Goal: Task Accomplishment & Management: Manage account settings

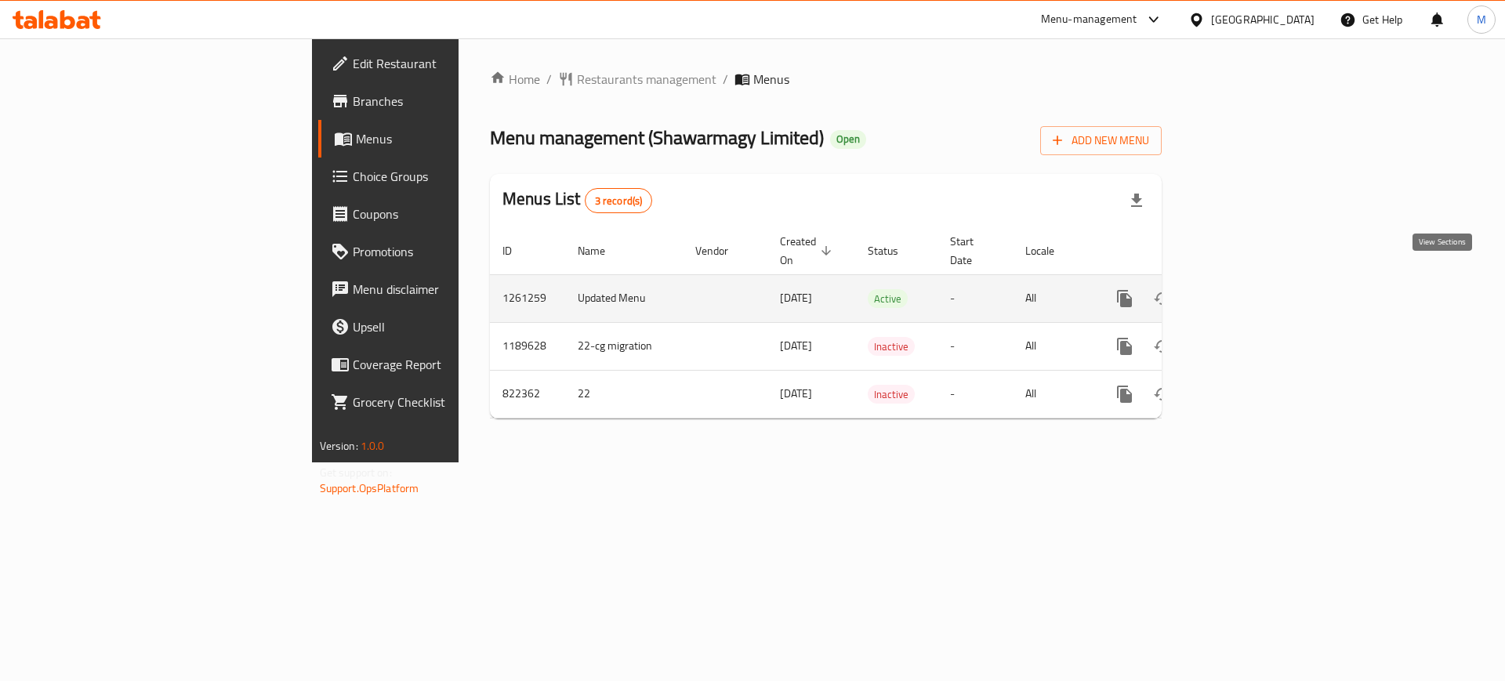
click at [1247, 289] on icon "enhanced table" at bounding box center [1237, 298] width 19 height 19
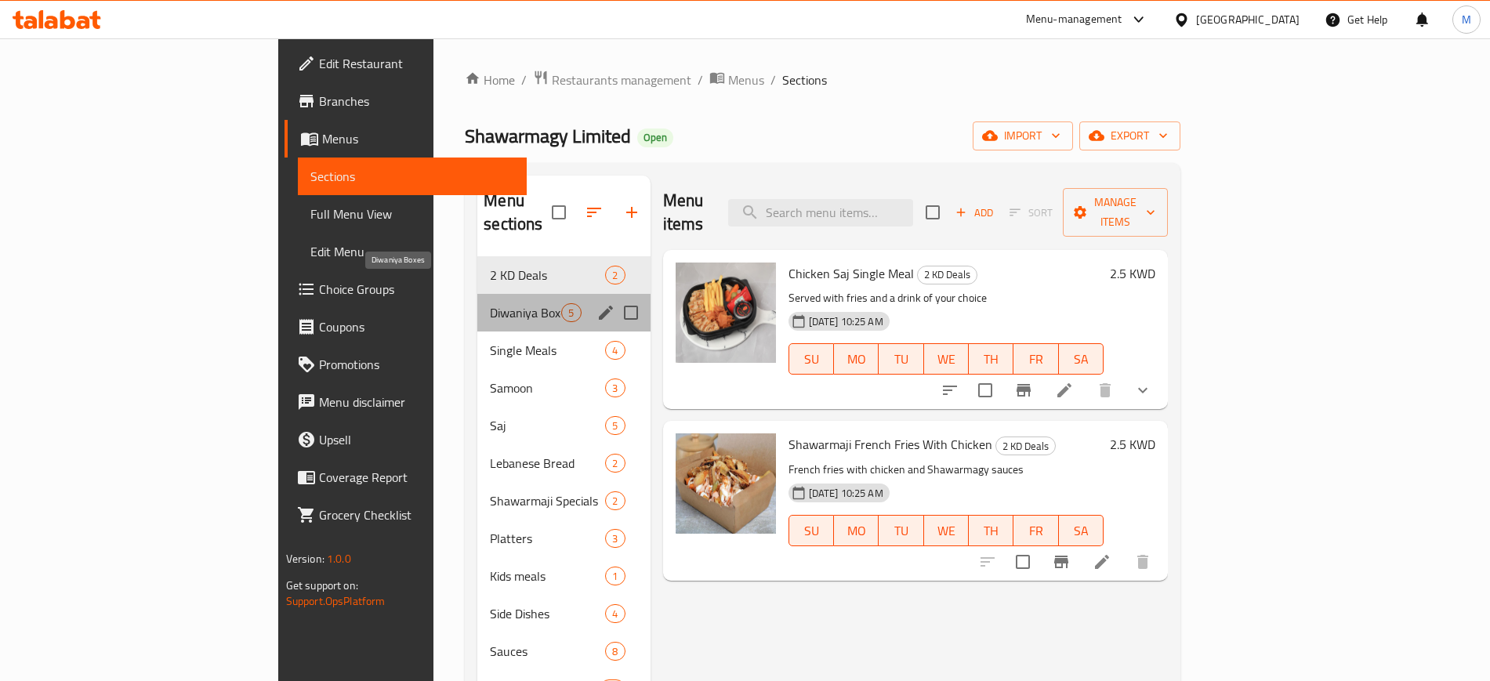
drag, startPoint x: 407, startPoint y: 288, endPoint x: 408, endPoint y: 331, distance: 43.1
click at [490, 303] on span "Diwaniya Boxes" at bounding box center [525, 312] width 71 height 19
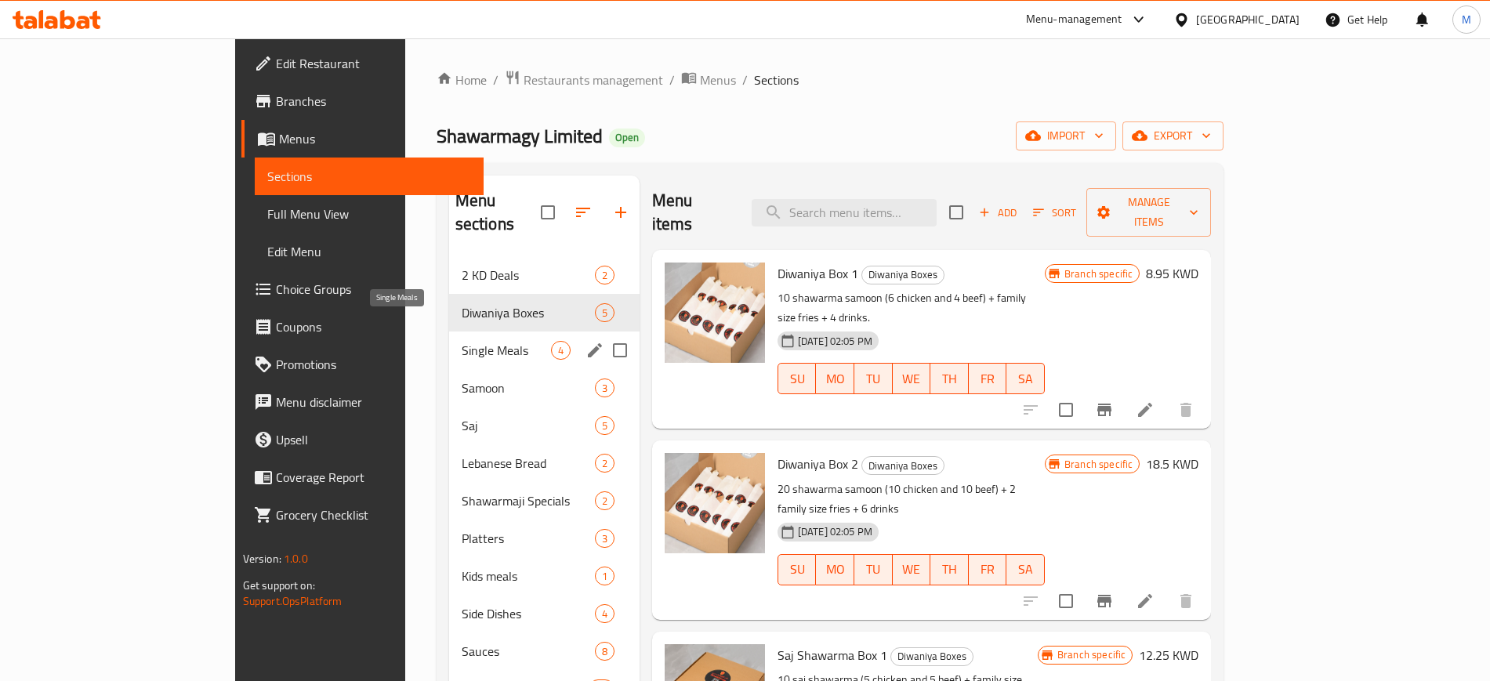
click at [462, 341] on span "Single Meals" at bounding box center [506, 350] width 89 height 19
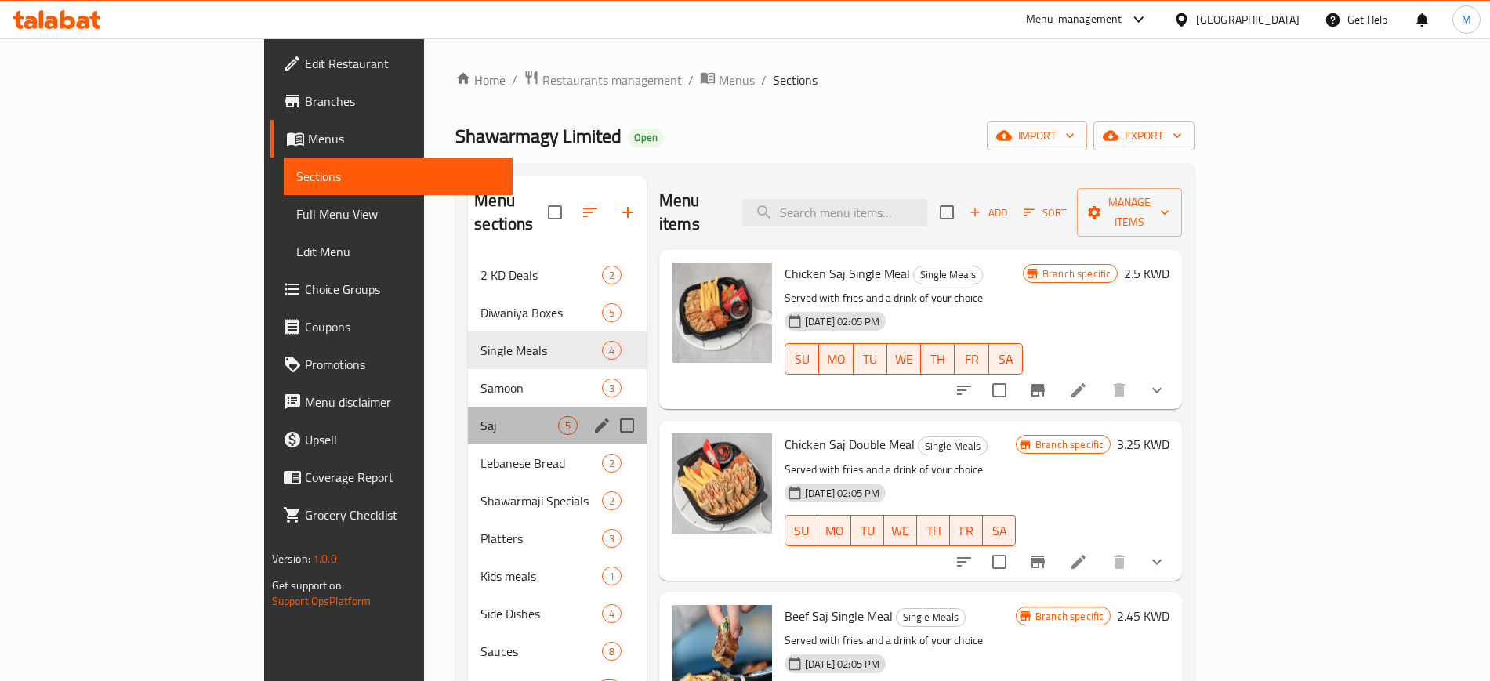
click at [468, 407] on div "Saj 5" at bounding box center [557, 426] width 179 height 38
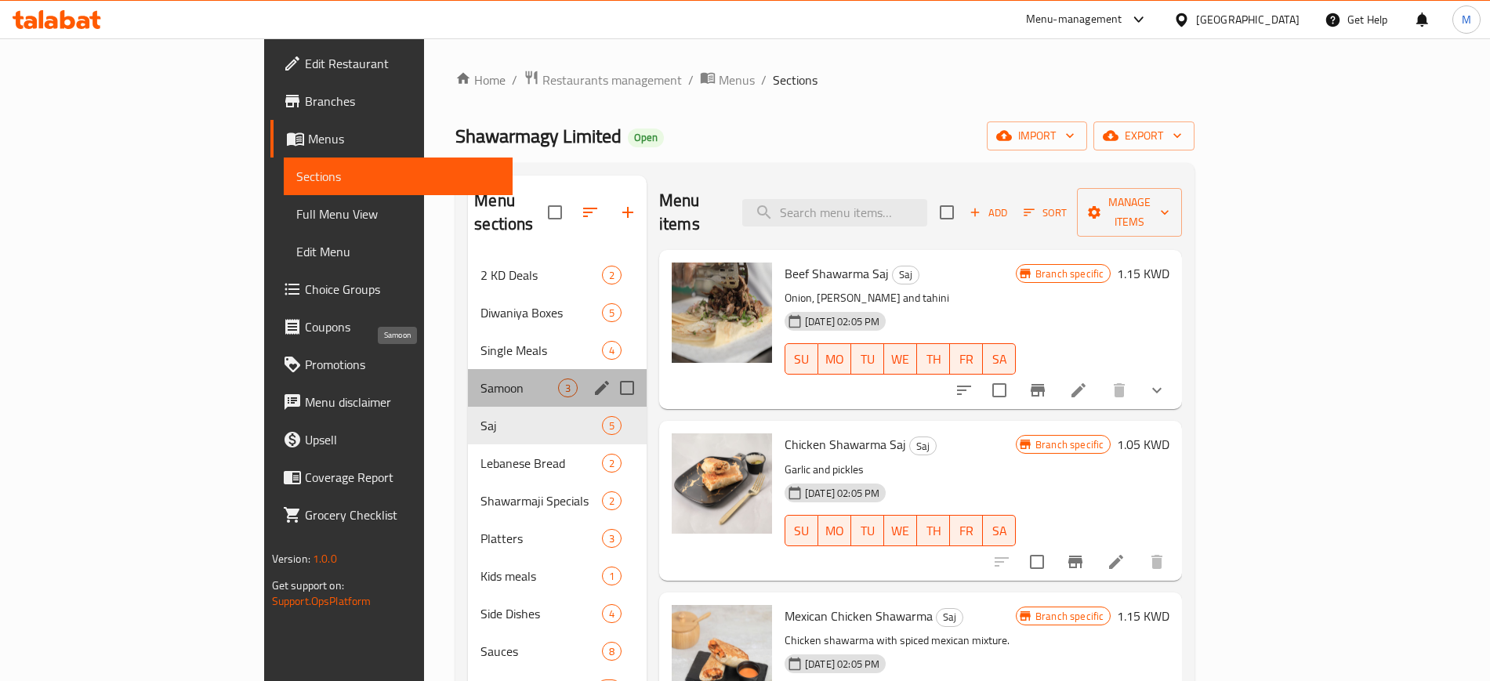
click at [480, 379] on span "Samoon" at bounding box center [519, 388] width 78 height 19
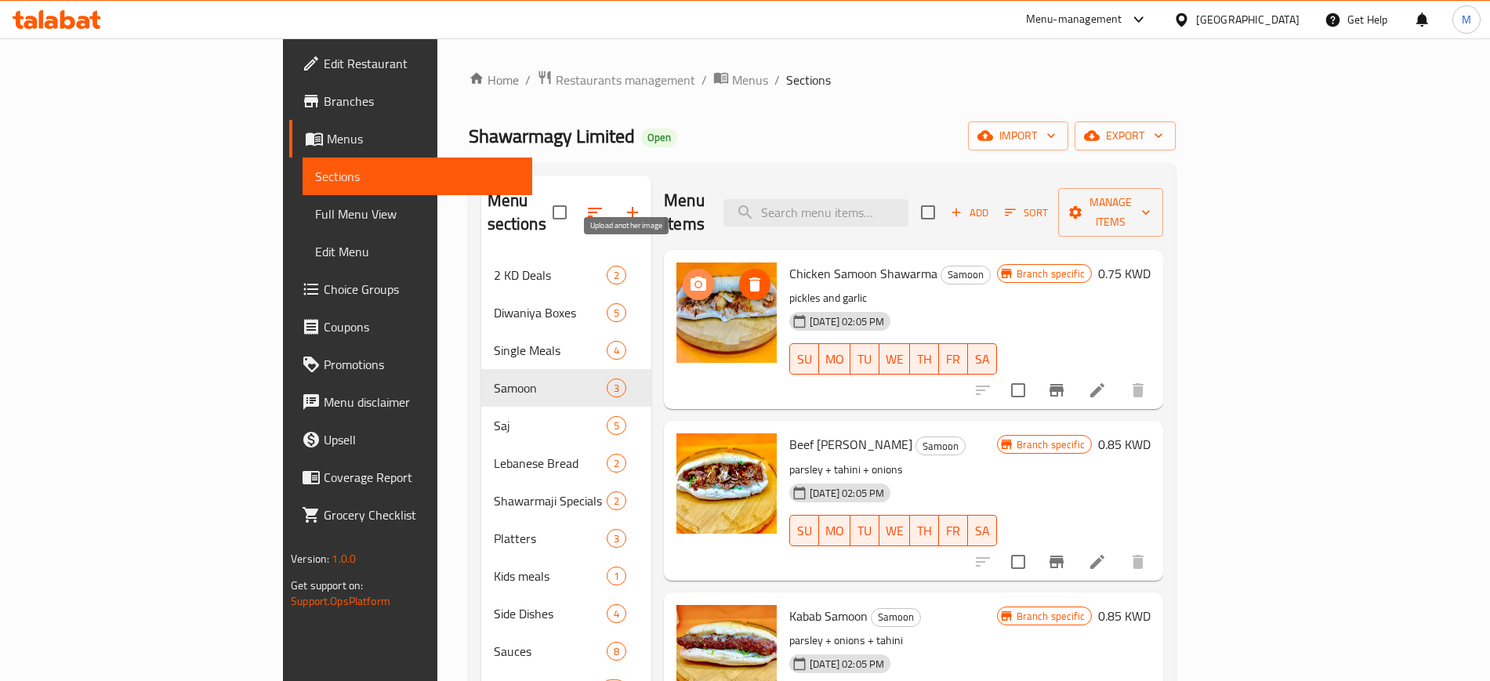
click at [690, 277] on icon "upload picture" at bounding box center [698, 284] width 16 height 14
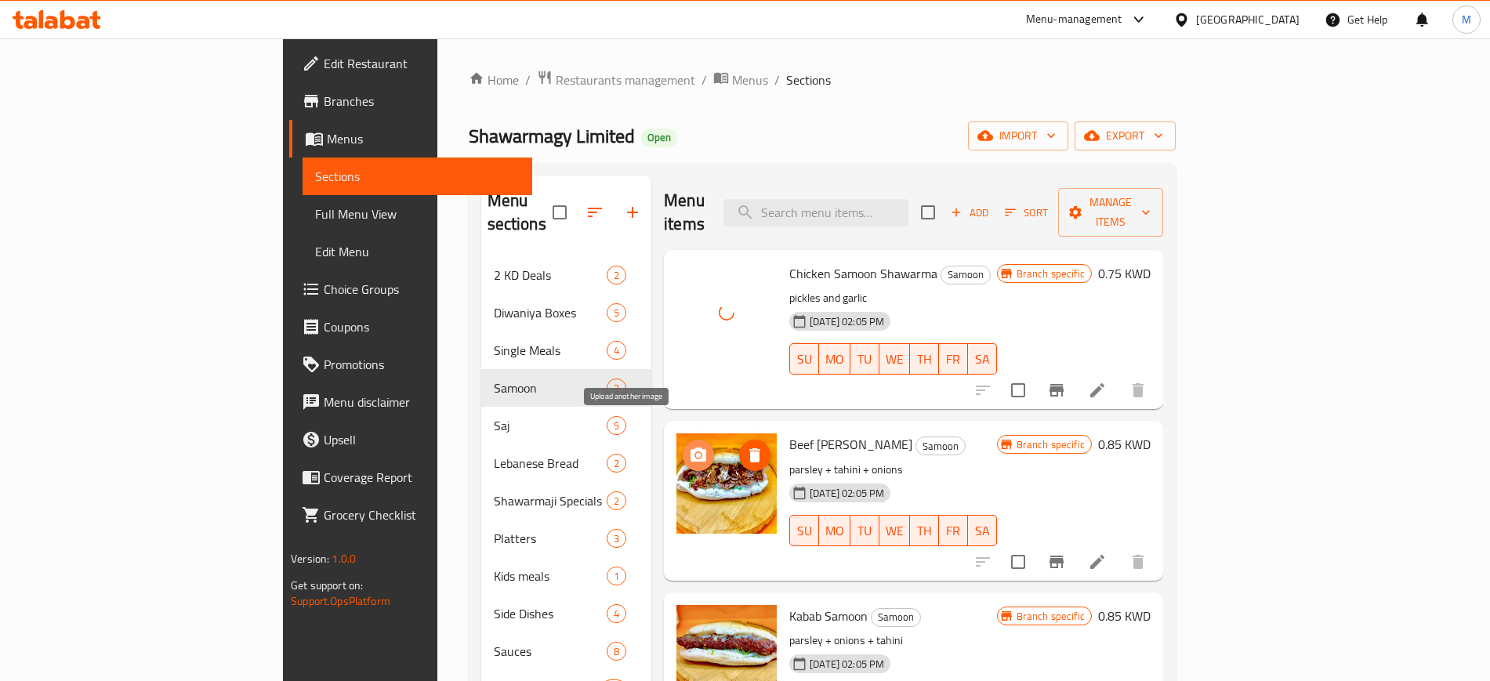
click at [689, 446] on icon "upload picture" at bounding box center [698, 455] width 19 height 19
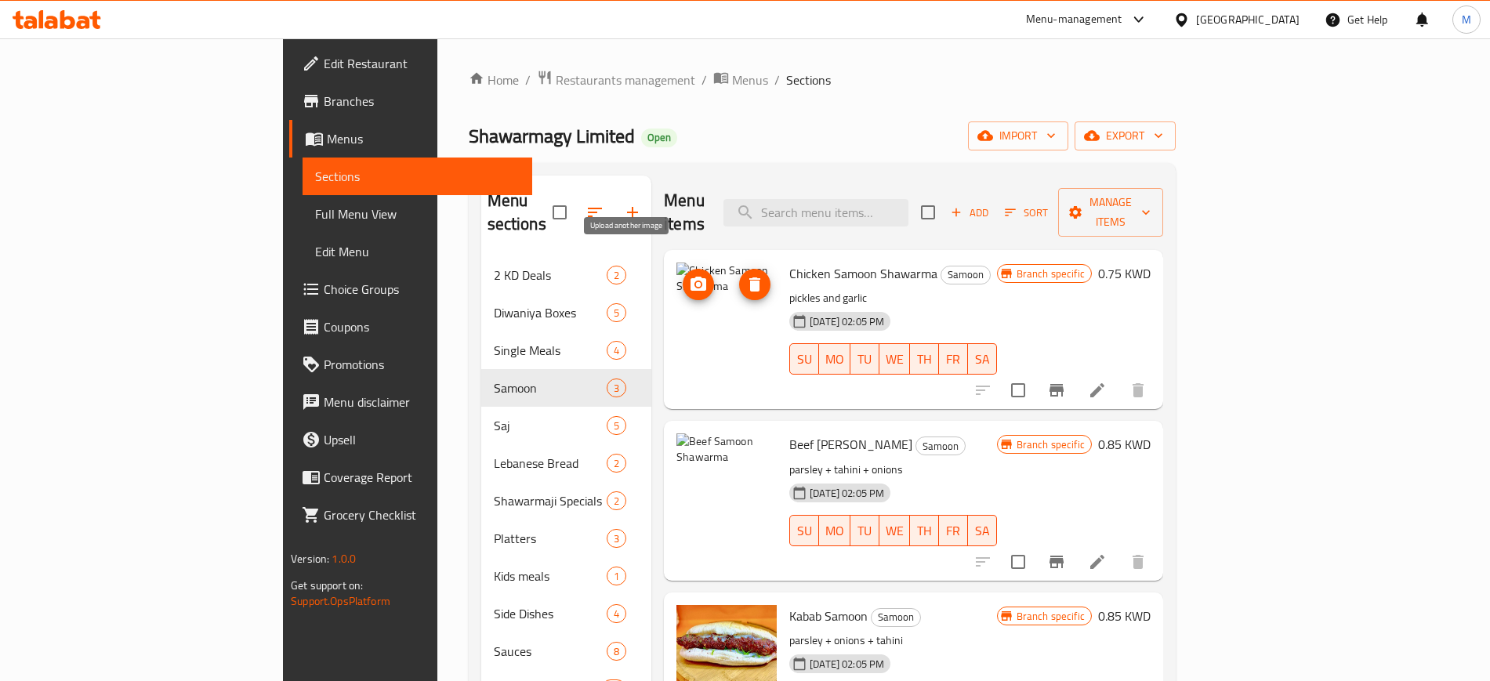
click at [689, 275] on icon "upload picture" at bounding box center [698, 284] width 19 height 19
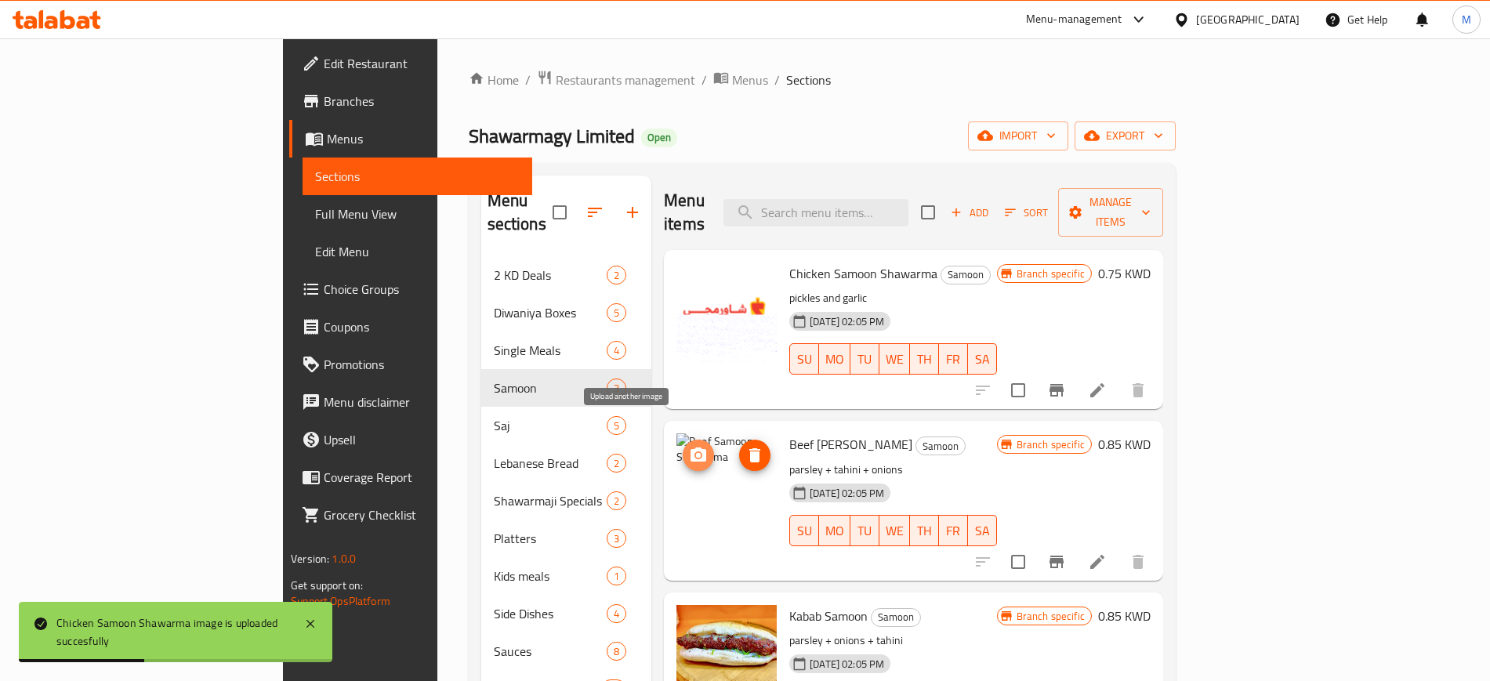
click at [683, 446] on span "upload picture" at bounding box center [698, 455] width 31 height 19
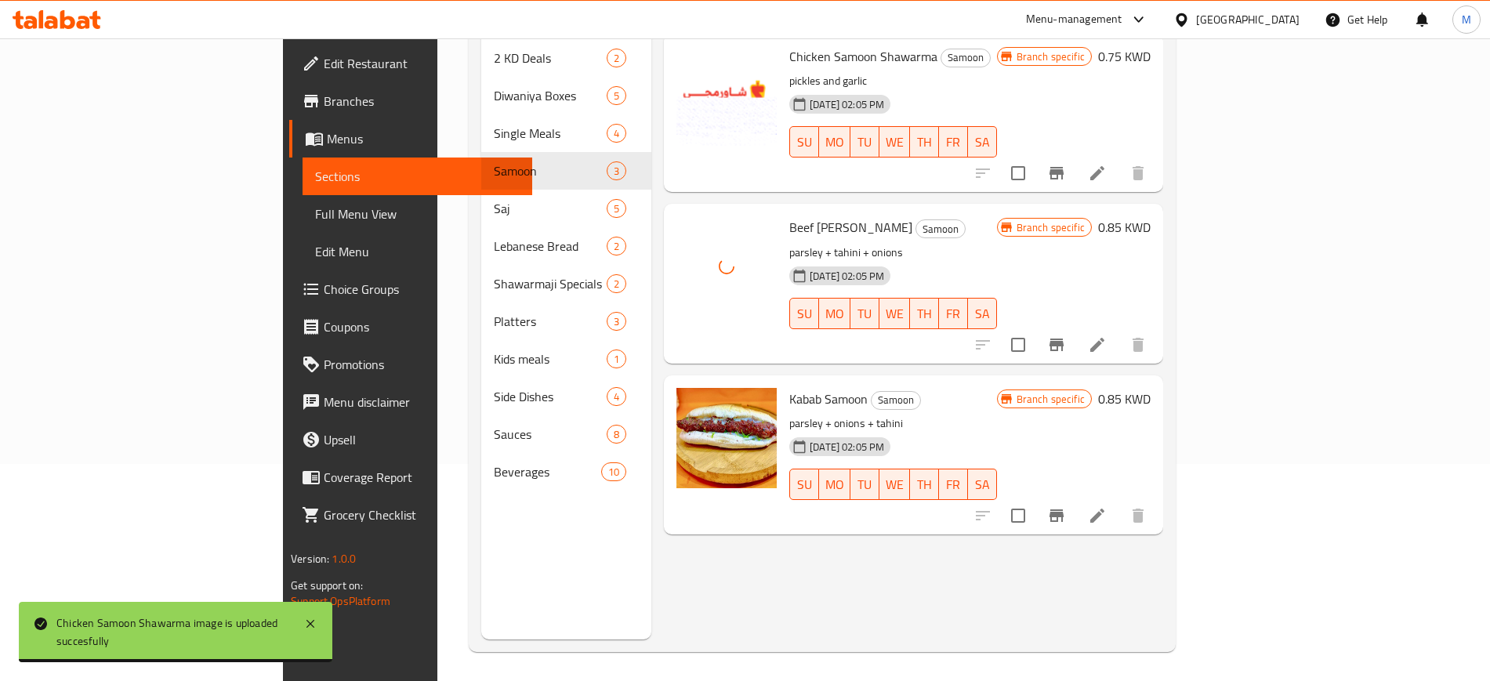
scroll to position [219, 0]
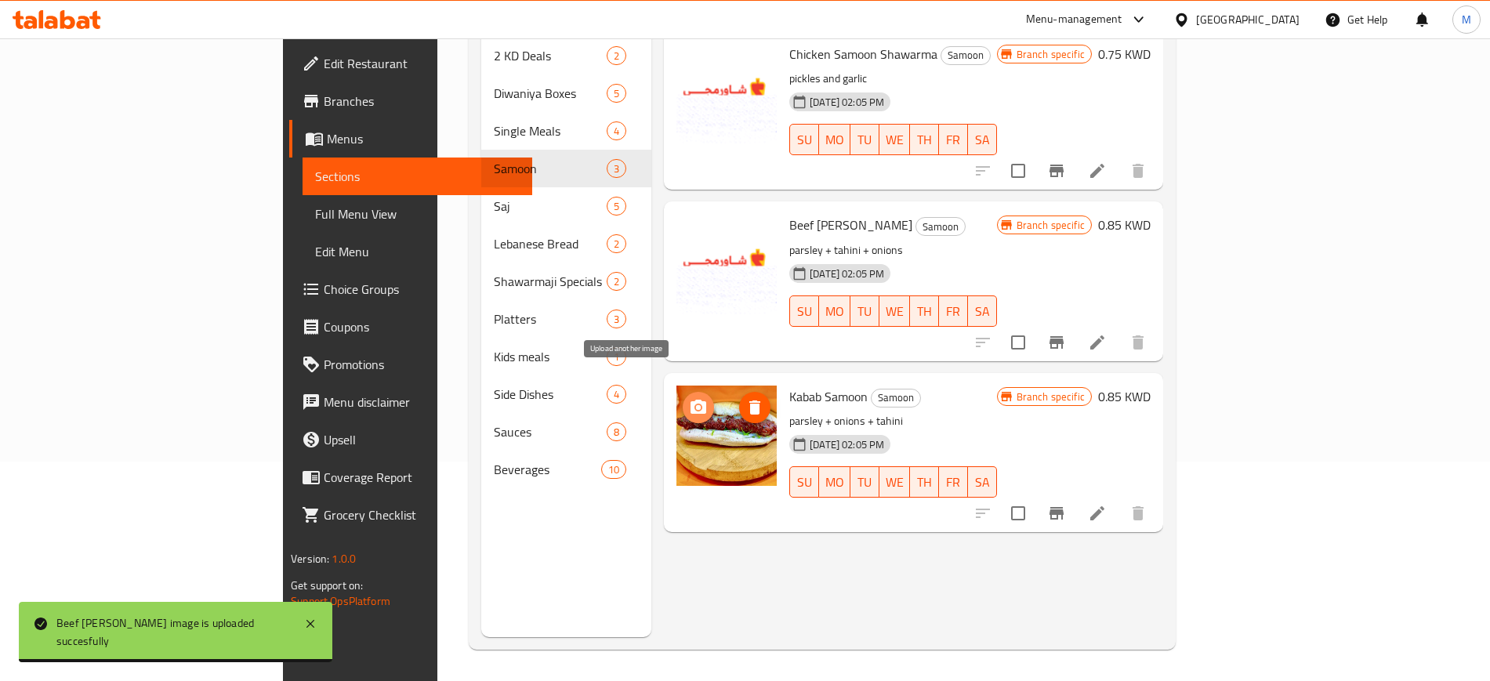
click at [689, 398] on icon "upload picture" at bounding box center [698, 407] width 19 height 19
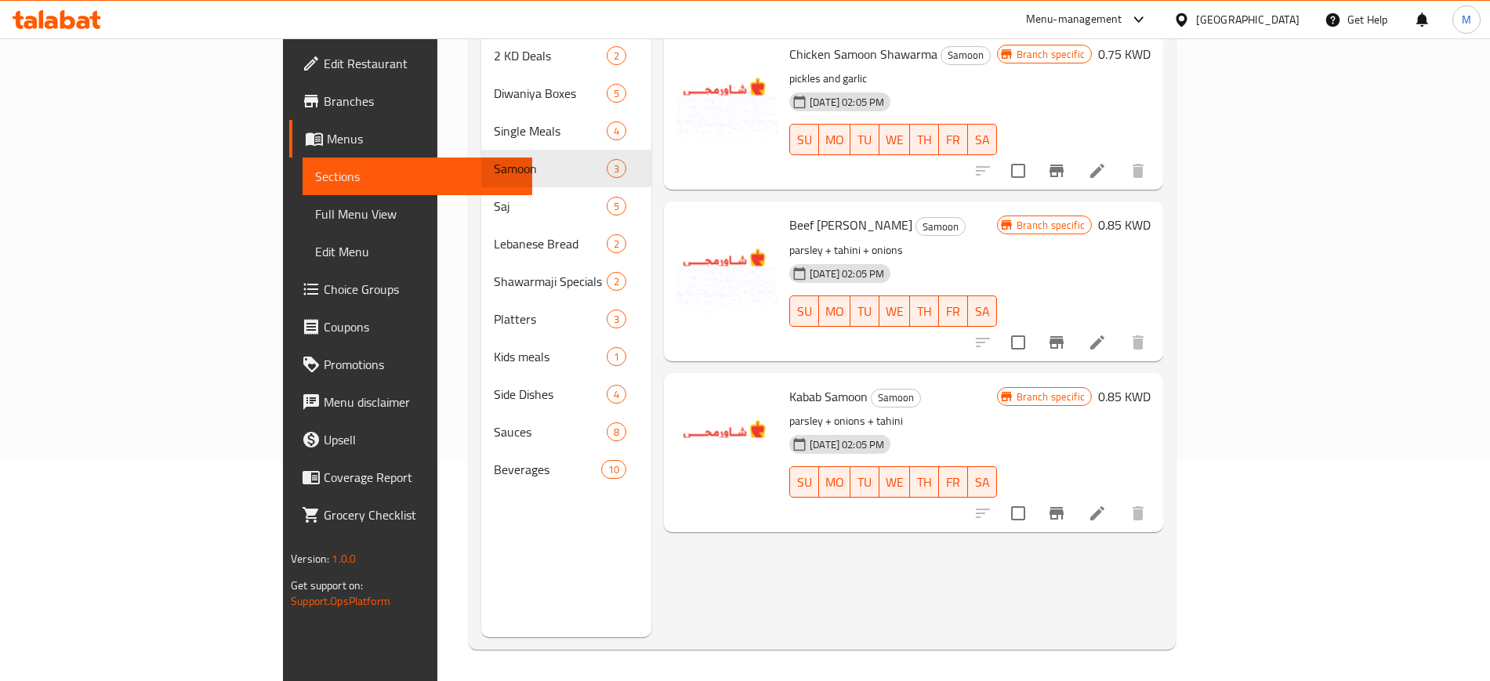
click at [815, 289] on div "SU MO TU WE TH FR SA" at bounding box center [892, 311] width 219 height 44
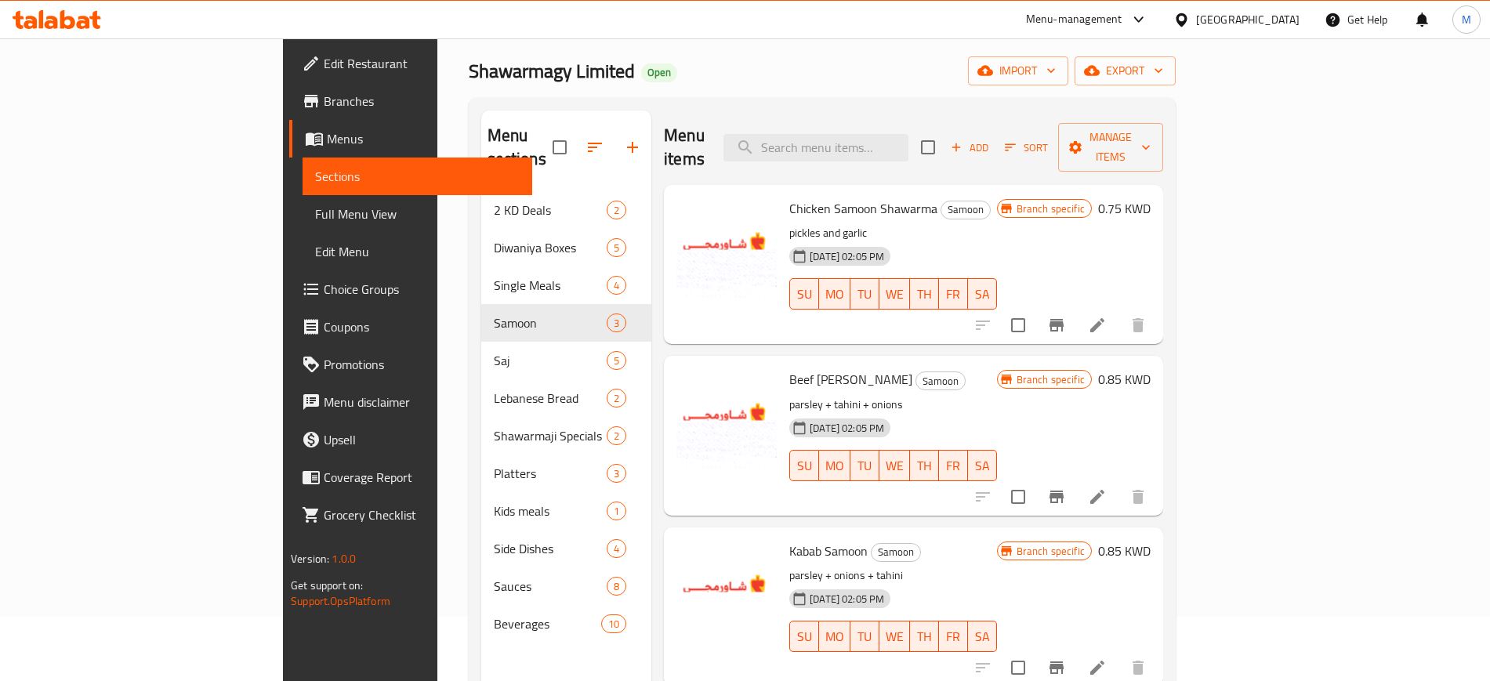
scroll to position [0, 0]
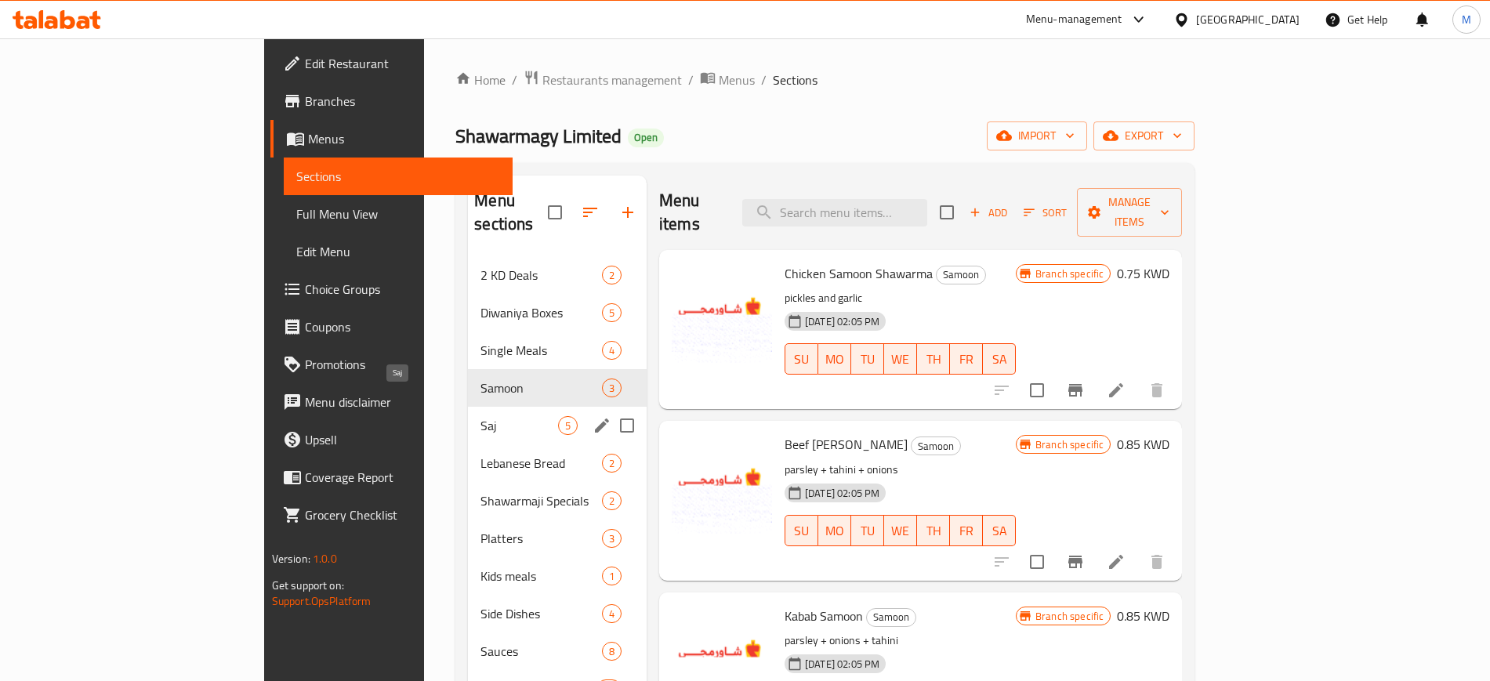
click at [480, 416] on span "Saj" at bounding box center [519, 425] width 78 height 19
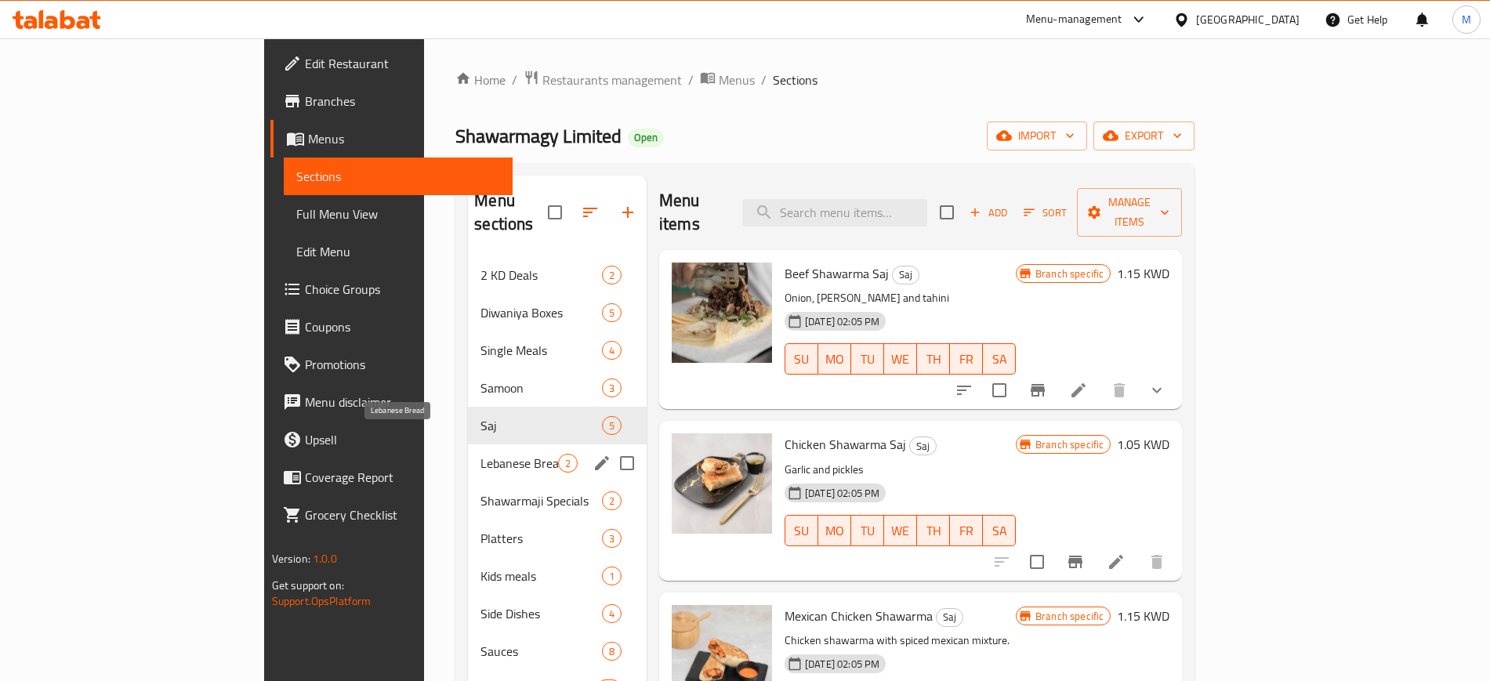
click at [480, 454] on span "Lebanese Bread" at bounding box center [519, 463] width 78 height 19
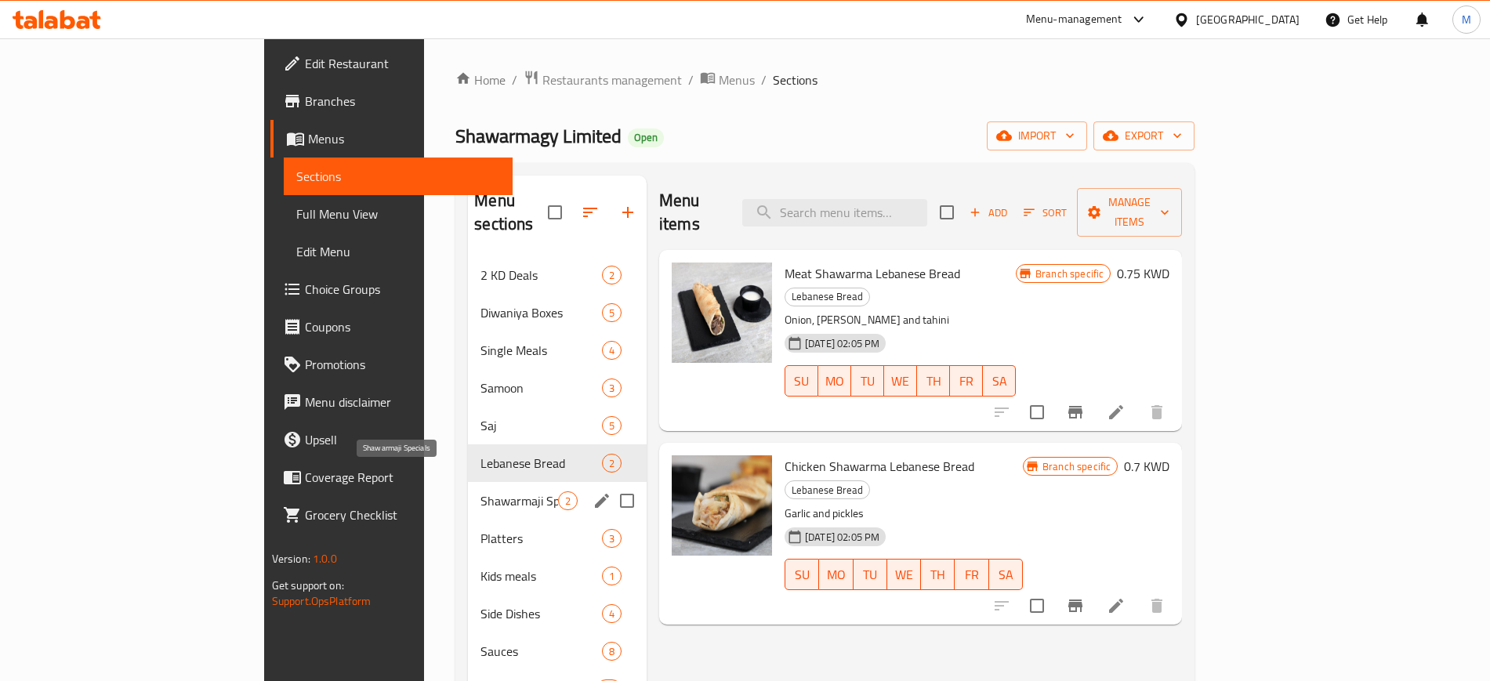
click at [480, 491] on span "Shawarmaji Specials" at bounding box center [519, 500] width 78 height 19
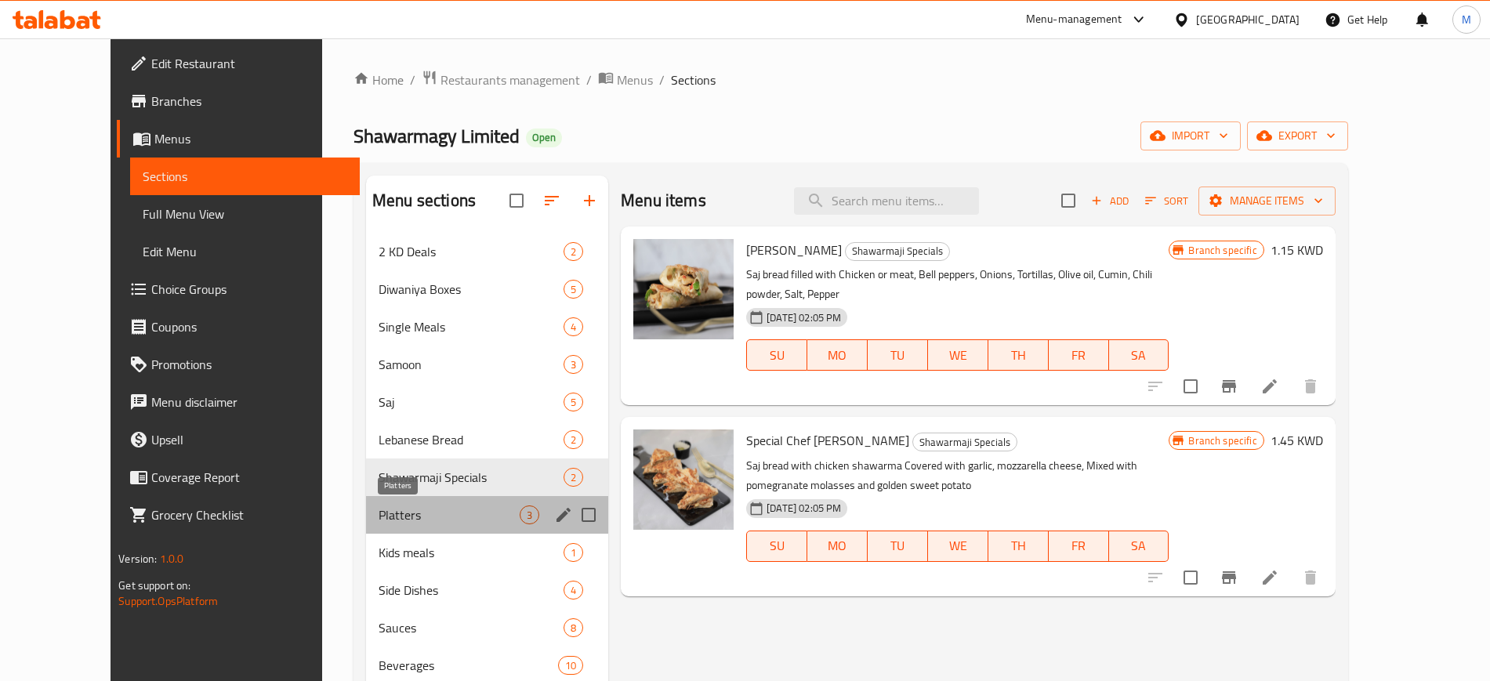
click at [408, 509] on span "Platters" at bounding box center [449, 514] width 141 height 19
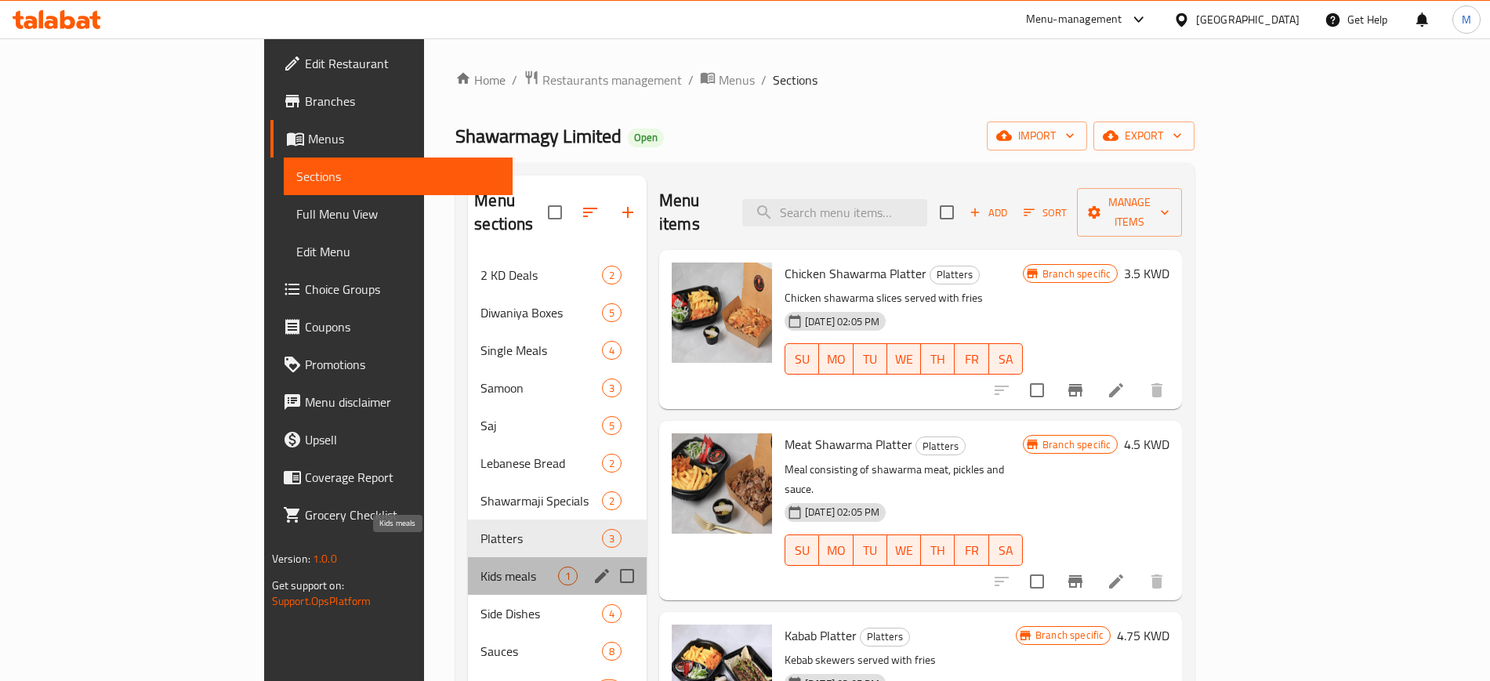
click at [480, 567] on span "Kids meals" at bounding box center [519, 576] width 78 height 19
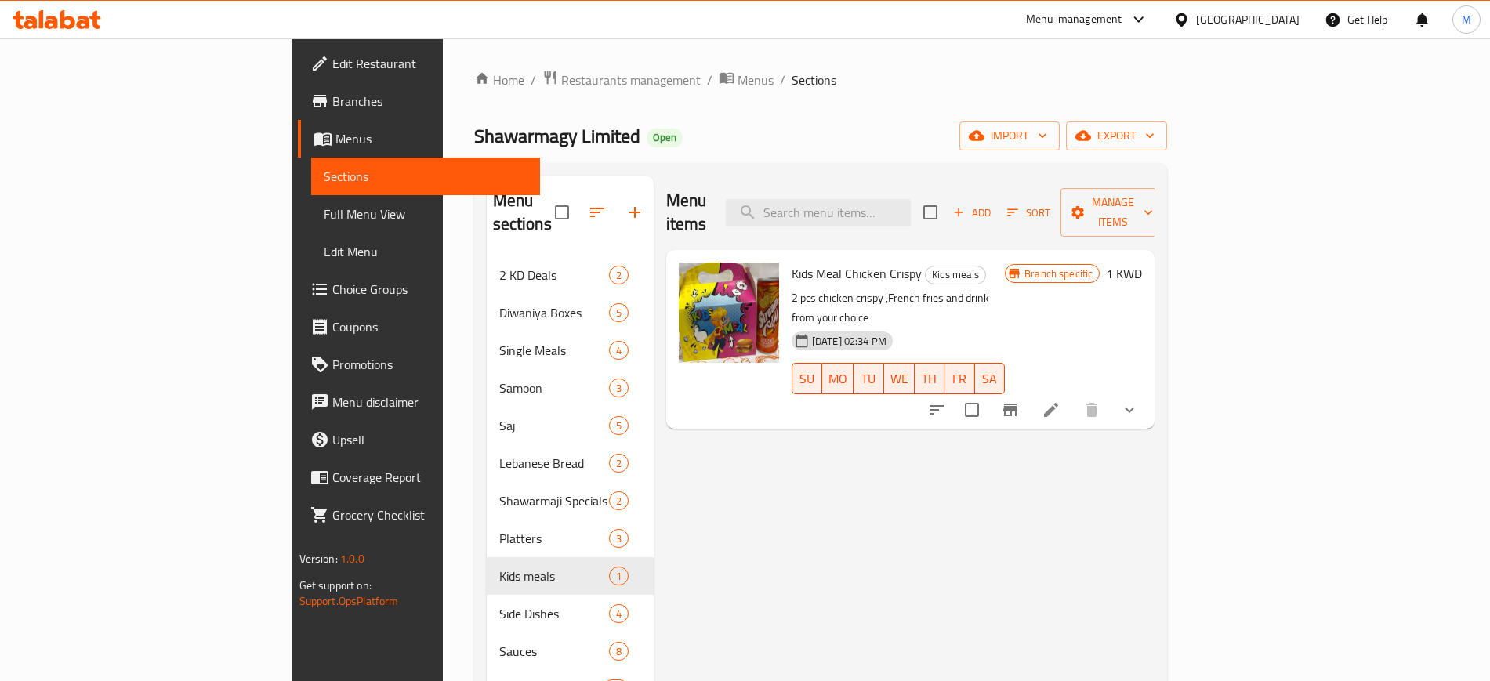
click at [69, 16] on icon at bounding box center [67, 19] width 15 height 19
